Goal: Task Accomplishment & Management: Use online tool/utility

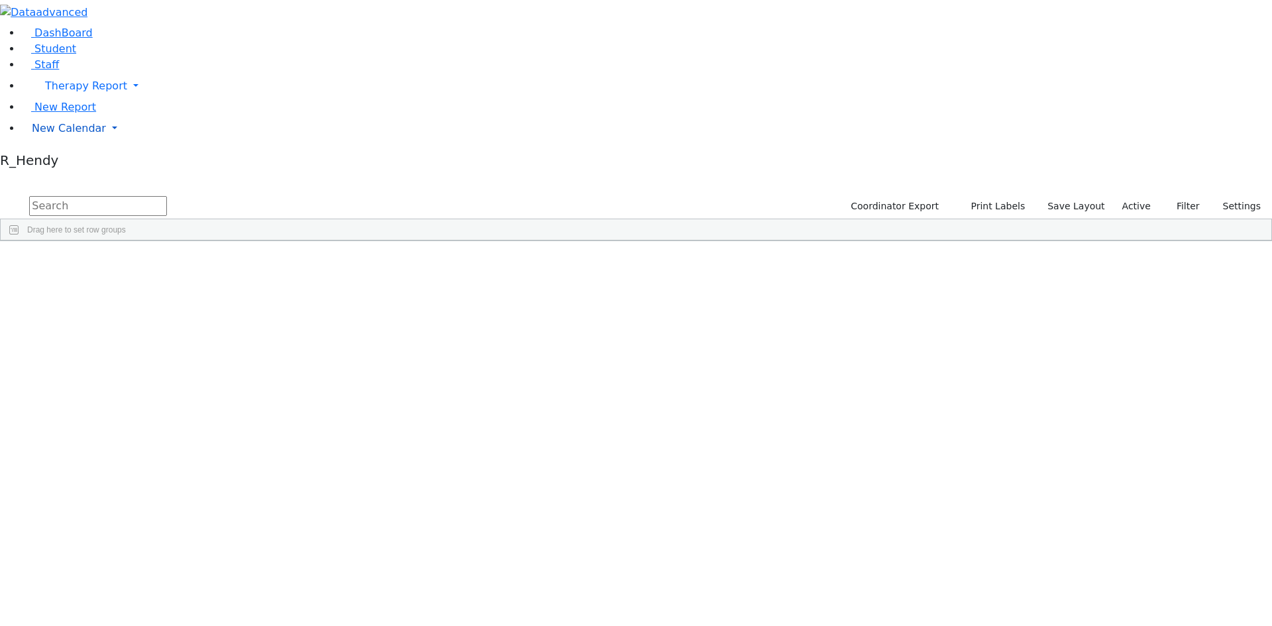
click at [44, 142] on link "New Calendar" at bounding box center [646, 128] width 1251 height 27
click at [54, 161] on span "Calendar" at bounding box center [52, 154] width 48 height 13
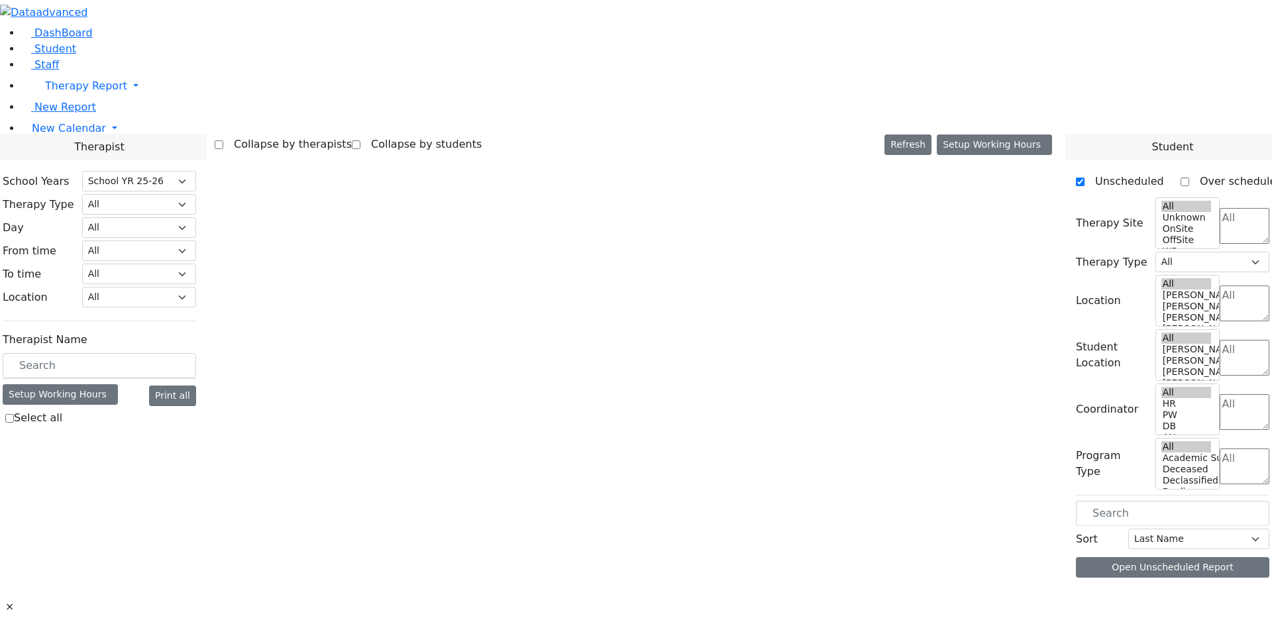
select select "212"
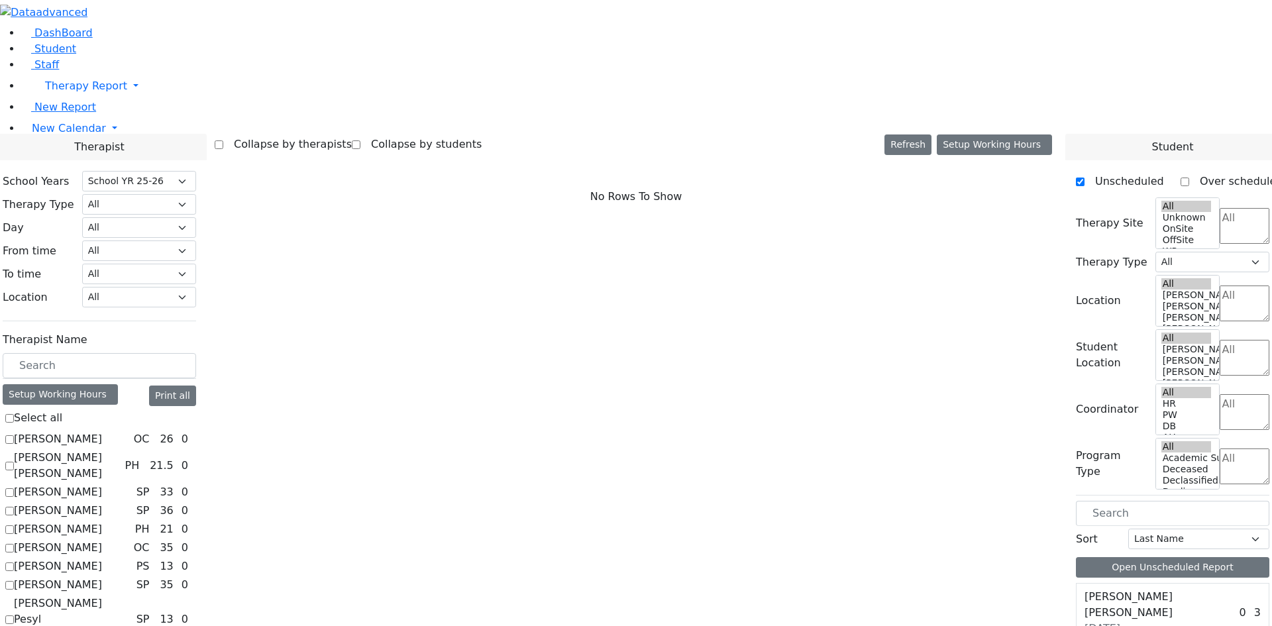
scroll to position [331, 0]
checkbox input "true"
select select "3"
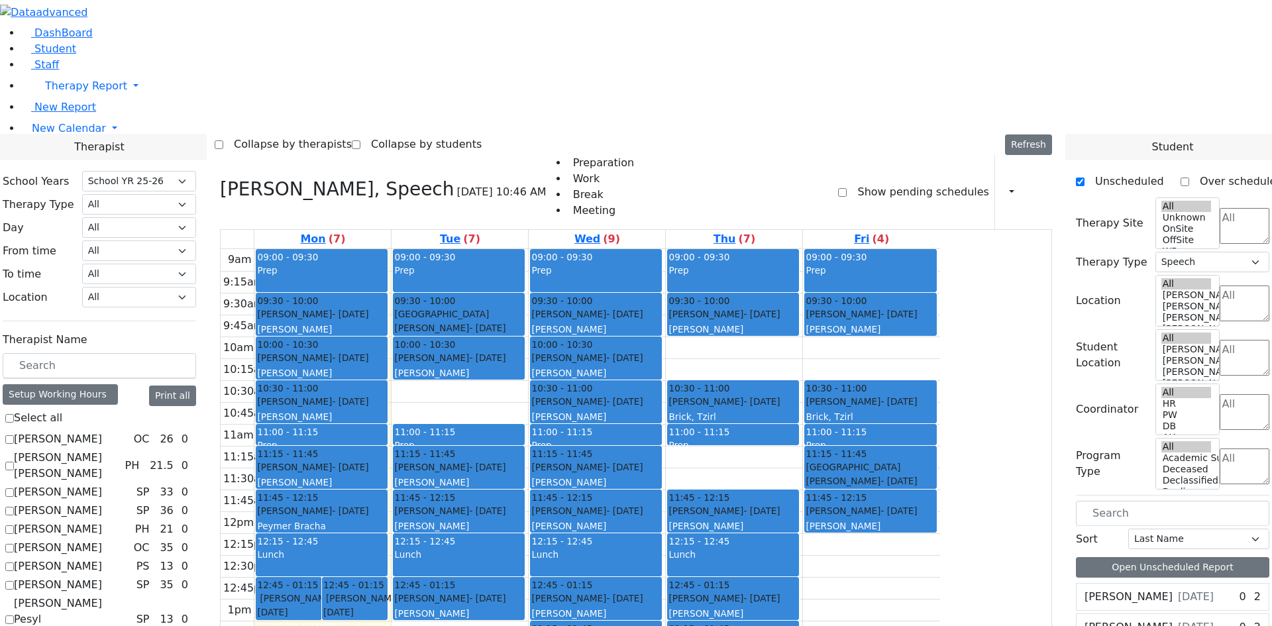
checkbox input "true"
select select
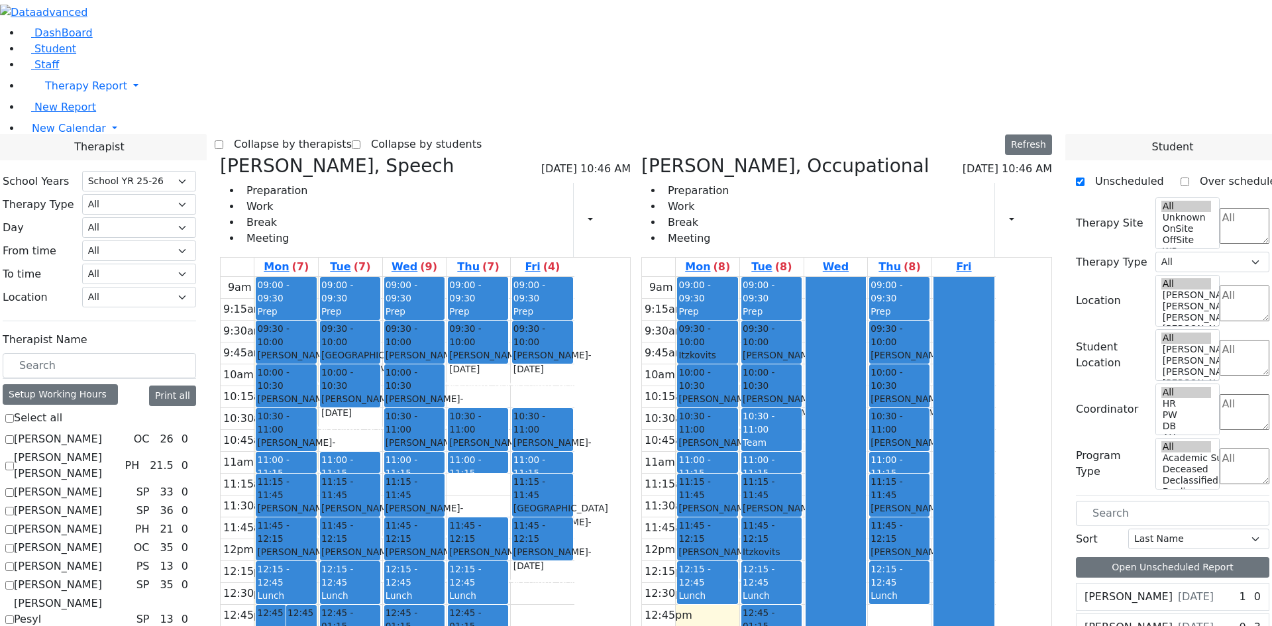
checkbox input "false"
select select "3"
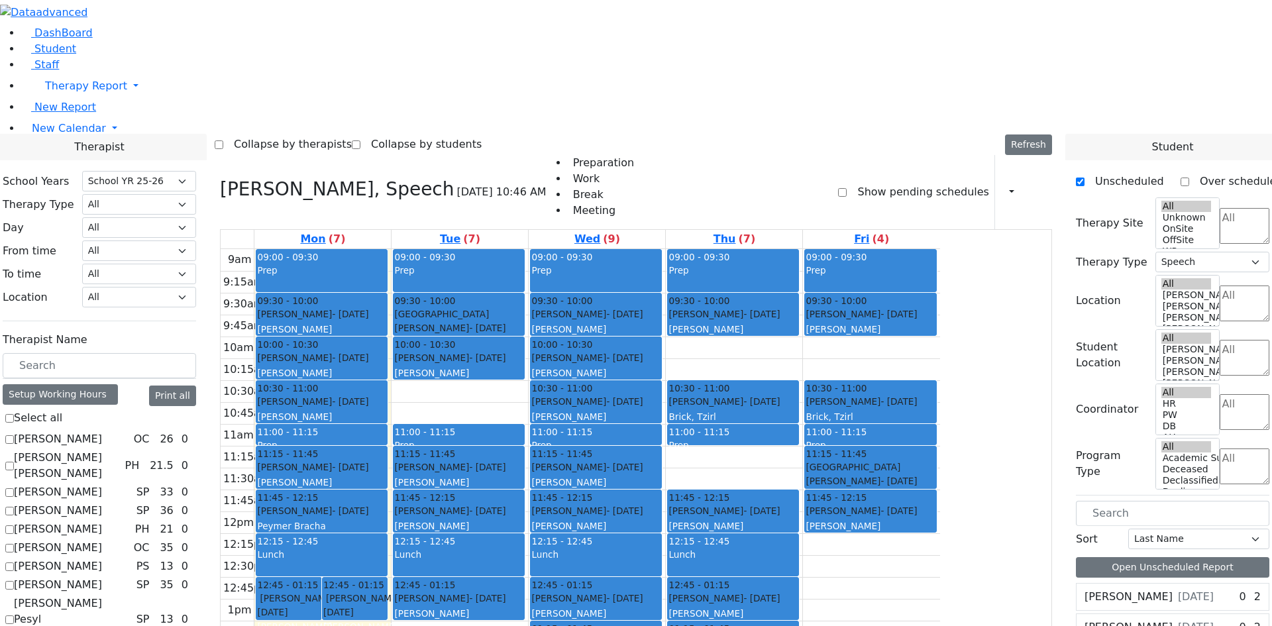
checkbox input "false"
select select
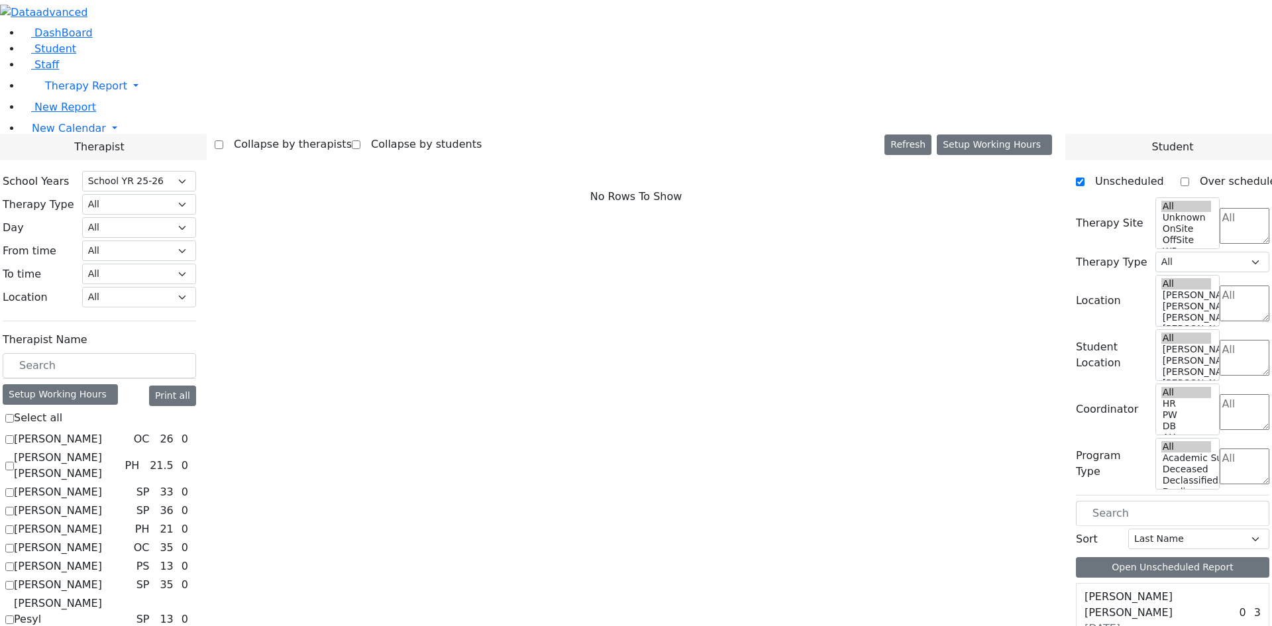
checkbox input "true"
select select "3"
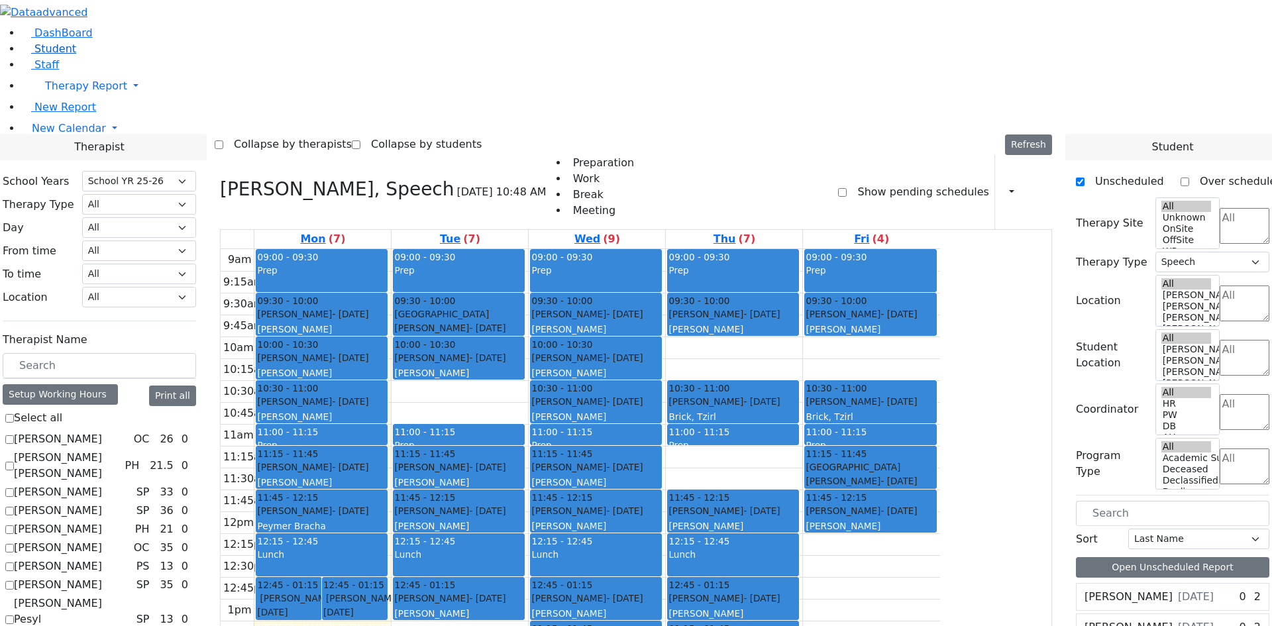
click at [60, 55] on span "Student" at bounding box center [55, 48] width 42 height 13
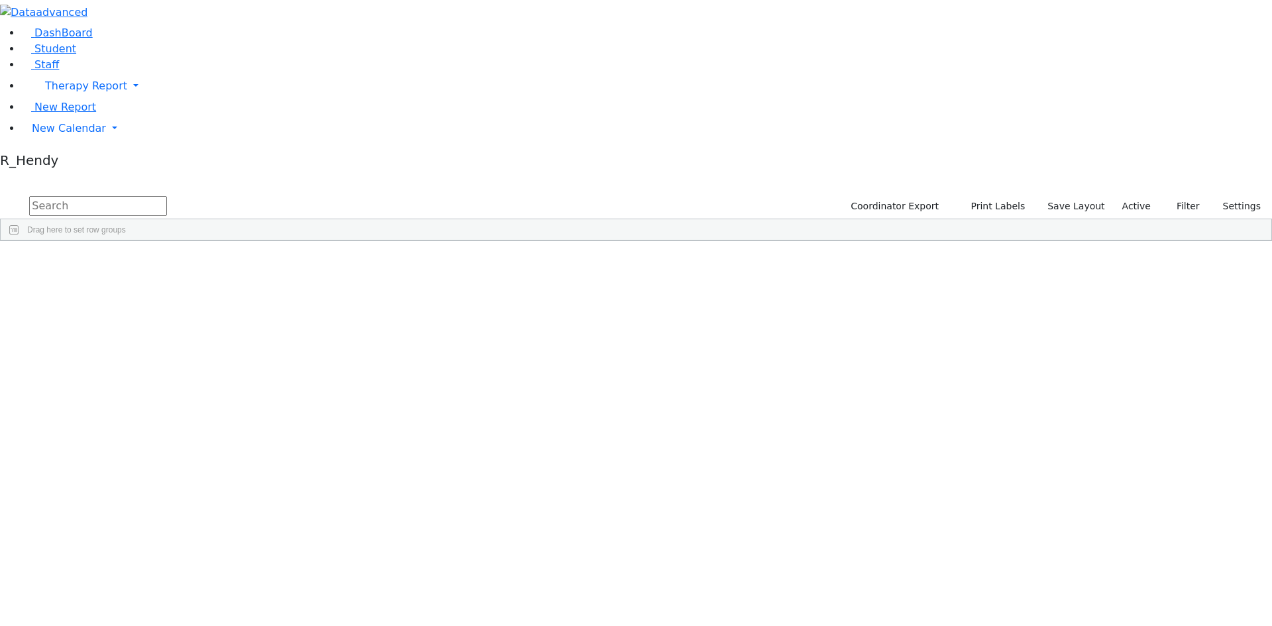
click at [167, 196] on input "text" at bounding box center [98, 206] width 138 height 20
type input "isaac"
click at [169, 466] on div "Schonbrun" at bounding box center [126, 475] width 83 height 19
click at [252, 466] on div "Isaac" at bounding box center [210, 475] width 83 height 19
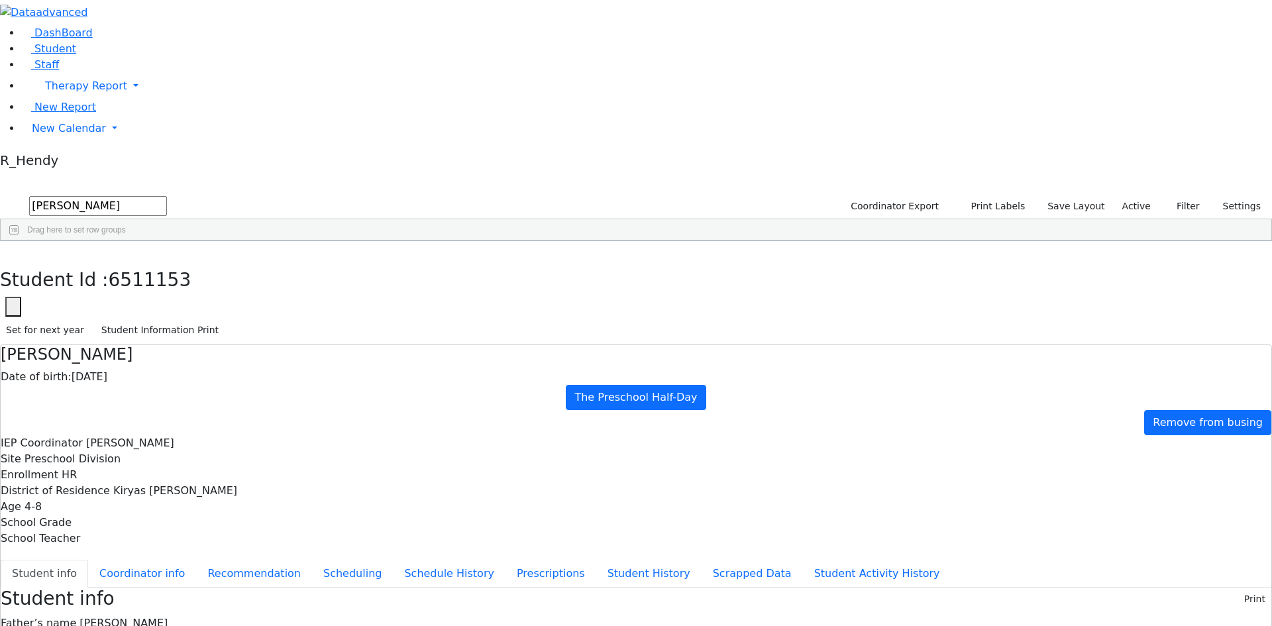
scroll to position [17, 0]
